Goal: Task Accomplishment & Management: Use online tool/utility

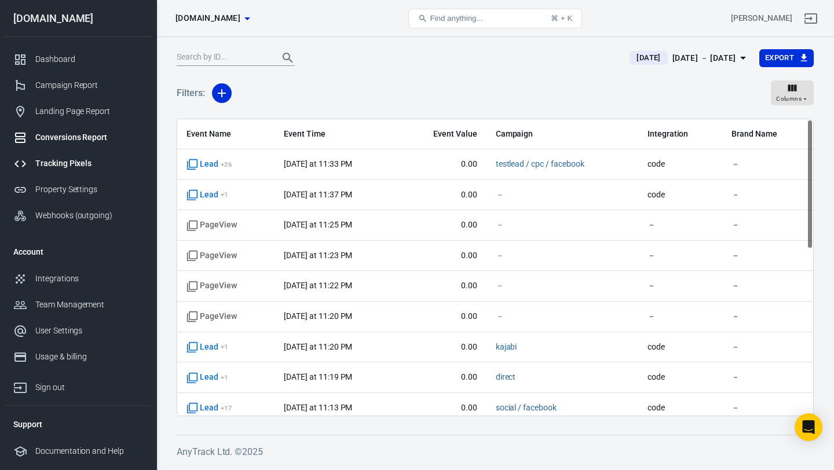
click at [76, 164] on div "Tracking Pixels" at bounding box center [89, 163] width 108 height 12
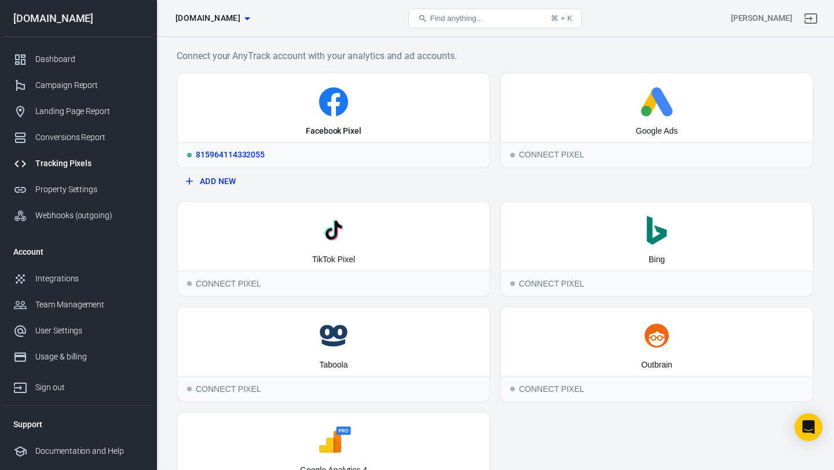
click at [390, 90] on icon at bounding box center [333, 101] width 302 height 29
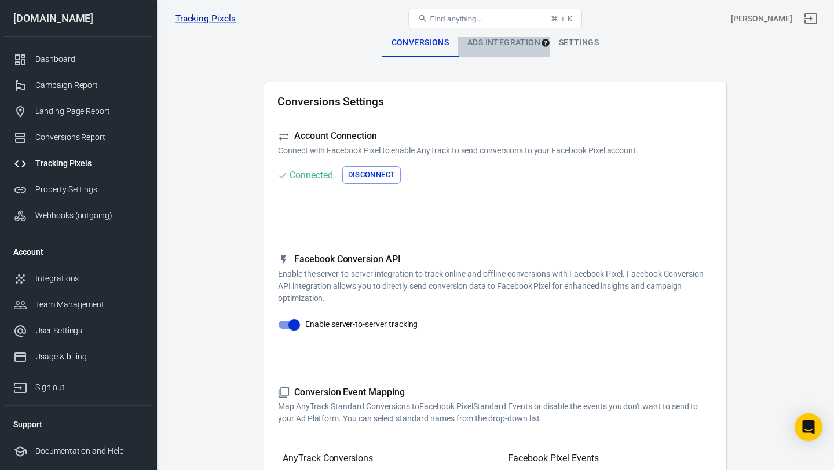
click at [473, 42] on div "Ads Integration" at bounding box center [503, 43] width 91 height 28
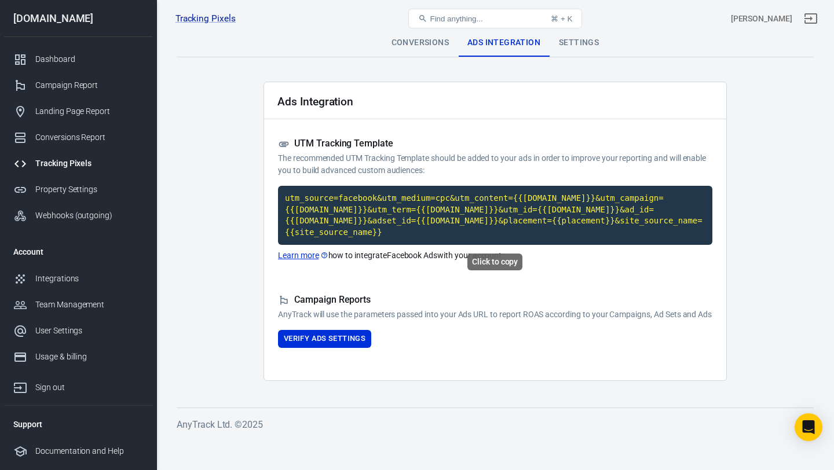
click at [412, 226] on code "utm_source=facebook&utm_medium=cpc&utm_content={{[DOMAIN_NAME]}}&utm_campaign={…" at bounding box center [495, 215] width 434 height 59
click at [429, 219] on code "utm_source=facebook&utm_medium=cpc&utm_content={{[DOMAIN_NAME]}}&utm_campaign={…" at bounding box center [495, 215] width 434 height 59
click at [359, 348] on button "Verify Ads Settings" at bounding box center [324, 339] width 93 height 18
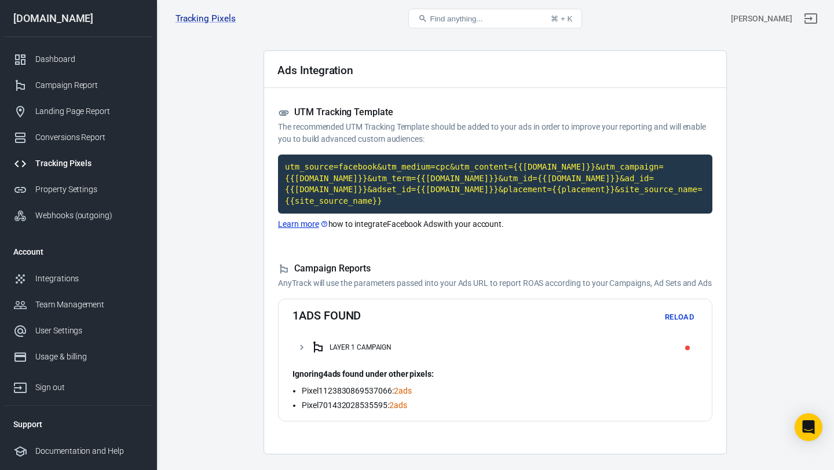
scroll to position [32, 0]
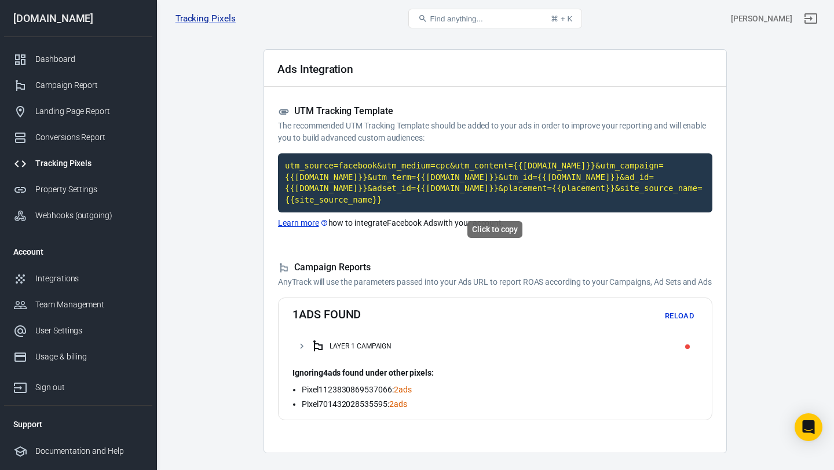
click at [406, 174] on code "utm_source=facebook&utm_medium=cpc&utm_content={{[DOMAIN_NAME]}}&utm_campaign={…" at bounding box center [495, 182] width 434 height 59
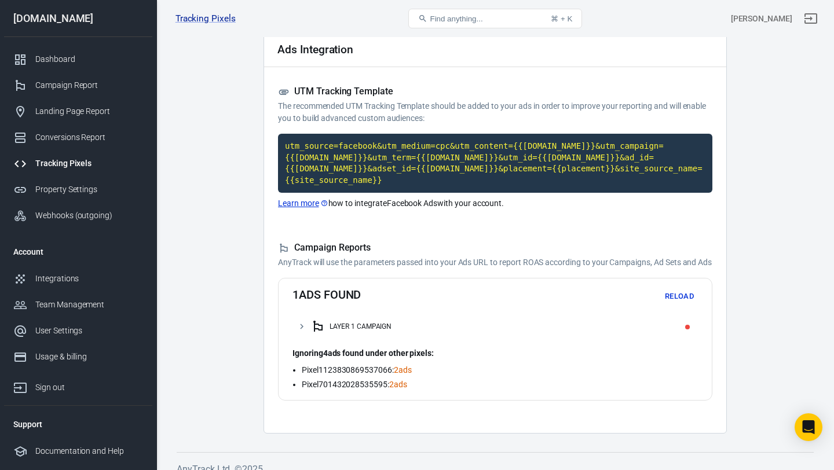
scroll to position [78, 0]
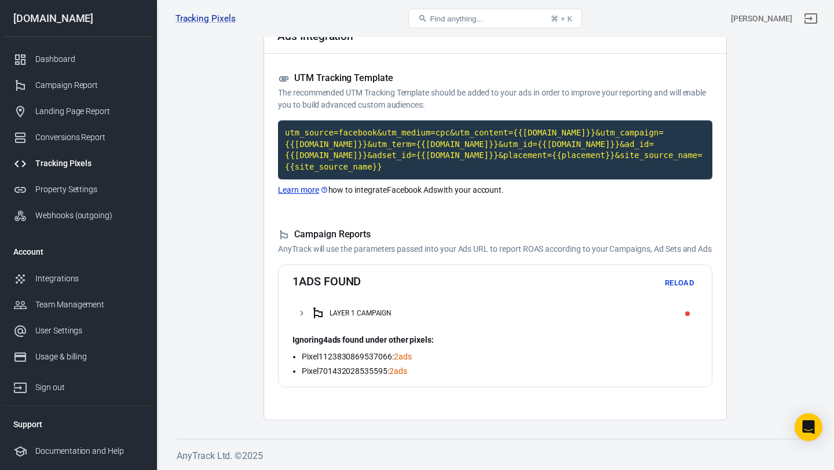
click at [306, 184] on link "Learn more" at bounding box center [303, 190] width 50 height 12
